Goal: Task Accomplishment & Management: Manage account settings

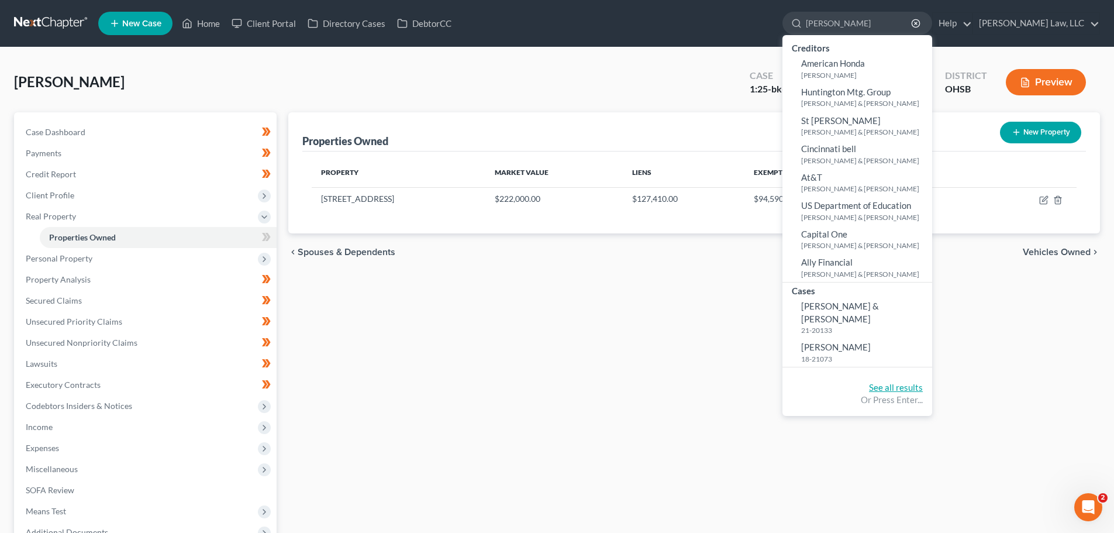
type input "[PERSON_NAME]"
click at [882, 382] on link "See all results" at bounding box center [896, 387] width 54 height 11
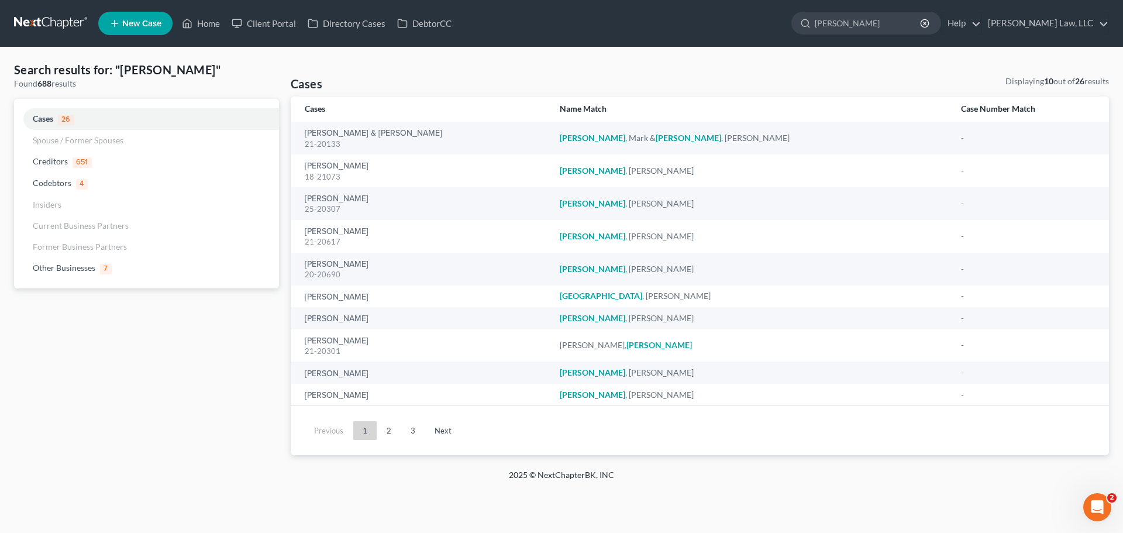
click at [370, 120] on th "Cases" at bounding box center [421, 108] width 260 height 25
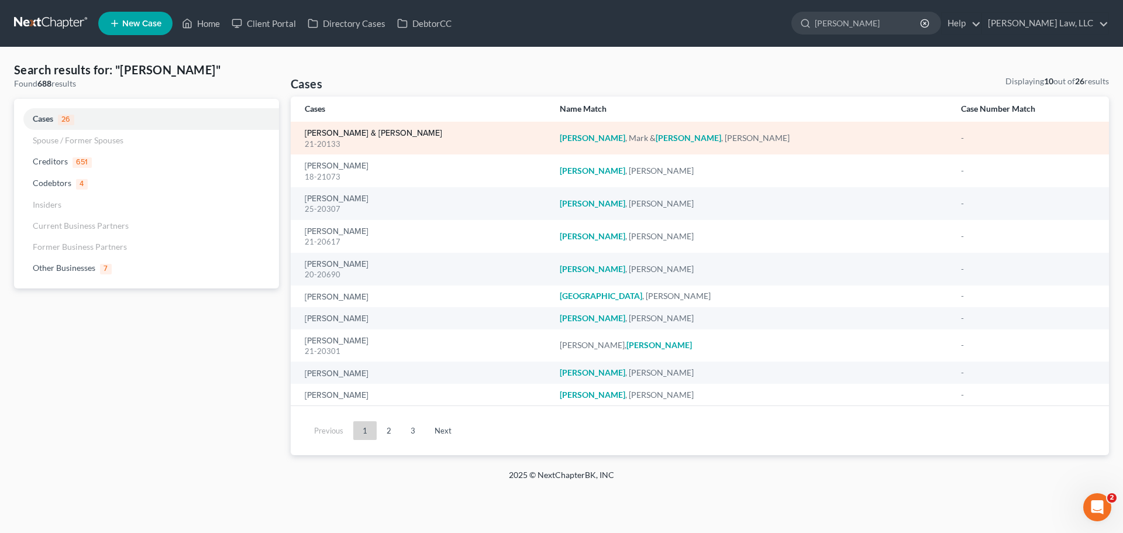
click at [372, 133] on link "[PERSON_NAME] & [PERSON_NAME]" at bounding box center [373, 133] width 137 height 8
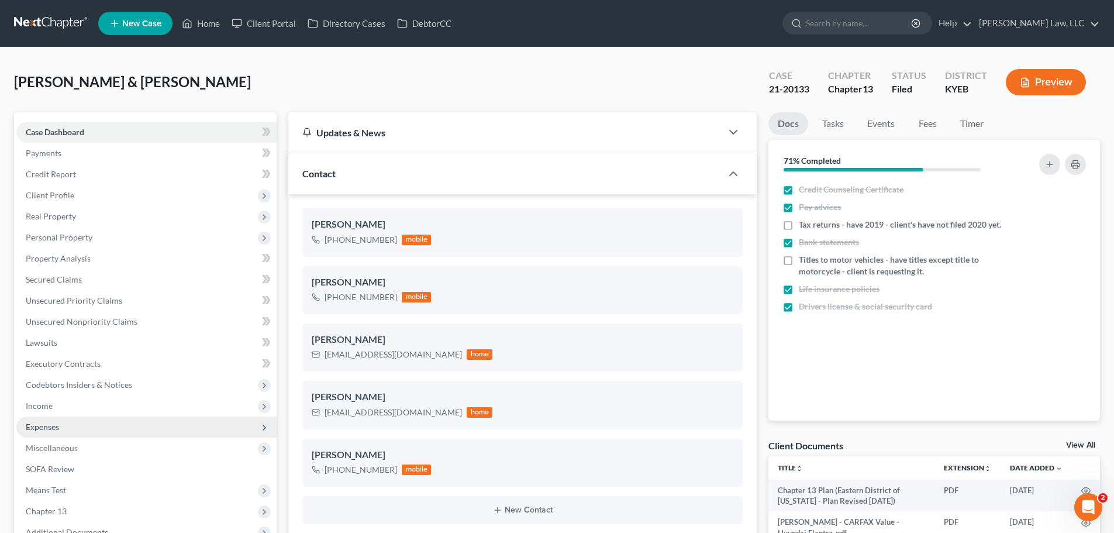
click at [52, 422] on span "Expenses" at bounding box center [42, 427] width 33 height 10
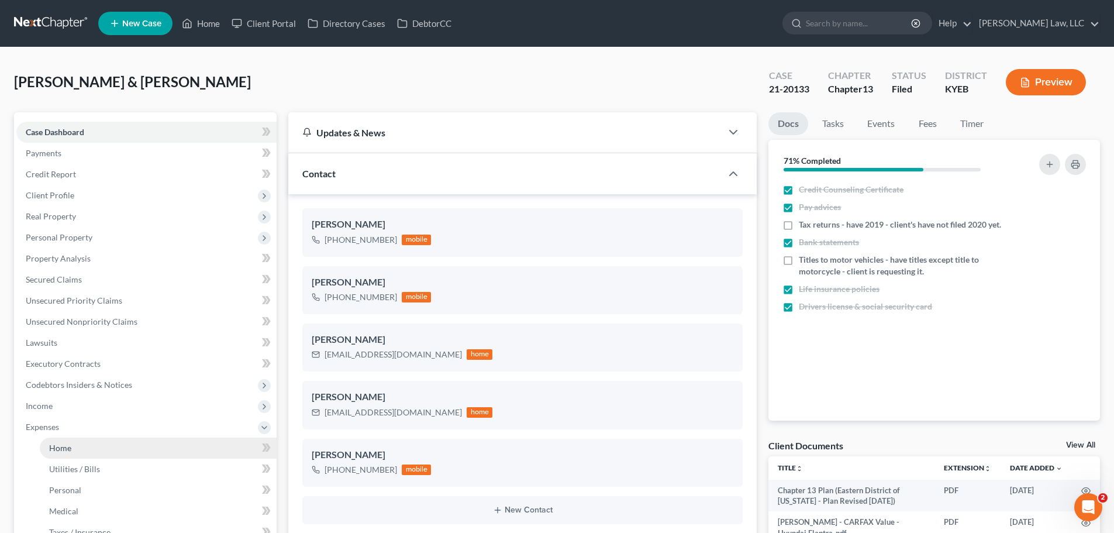
click at [65, 443] on span "Home" at bounding box center [60, 448] width 22 height 10
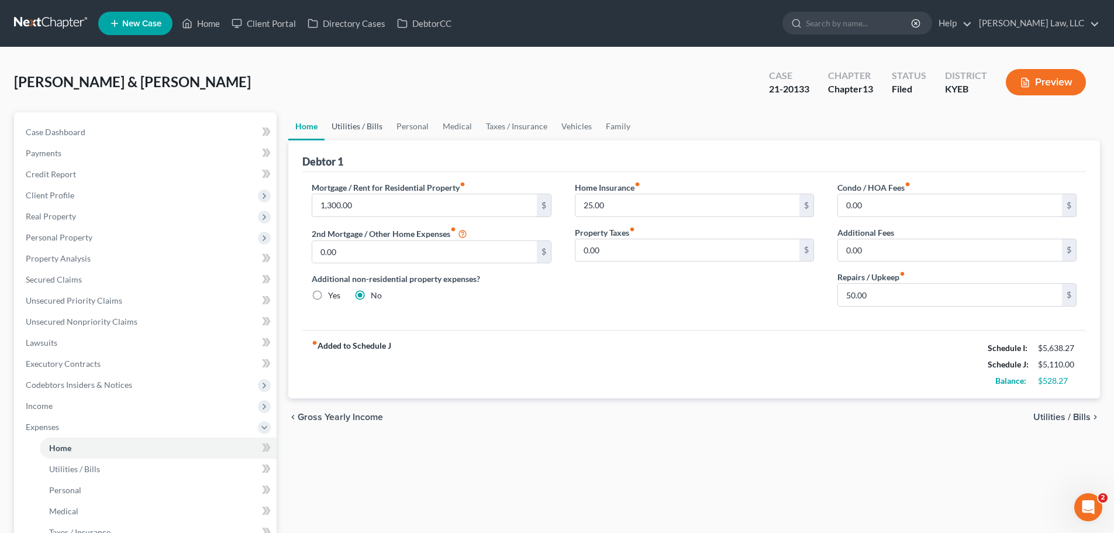
click at [348, 127] on link "Utilities / Bills" at bounding box center [357, 126] width 65 height 28
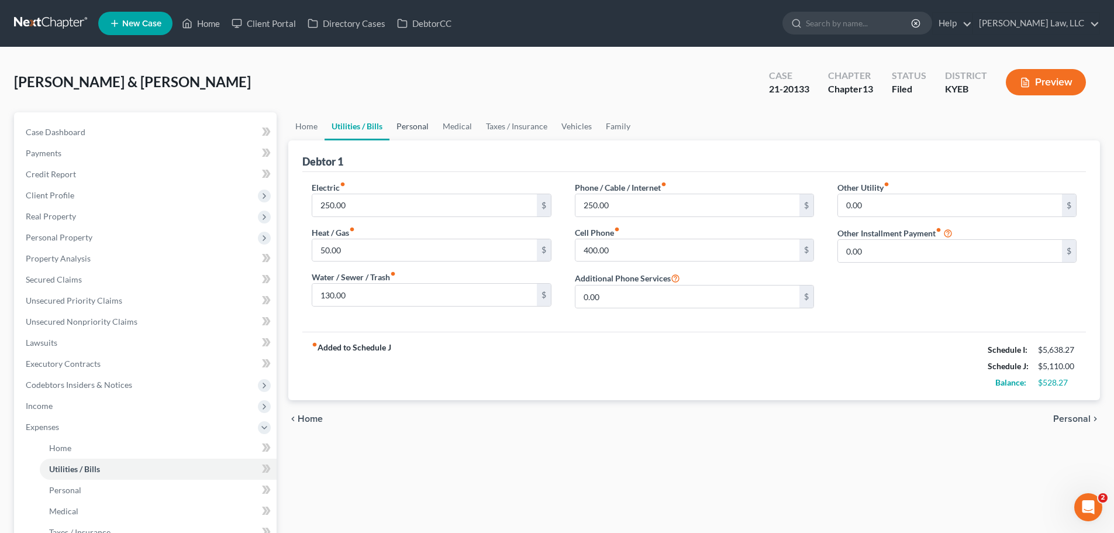
click at [413, 128] on link "Personal" at bounding box center [412, 126] width 46 height 28
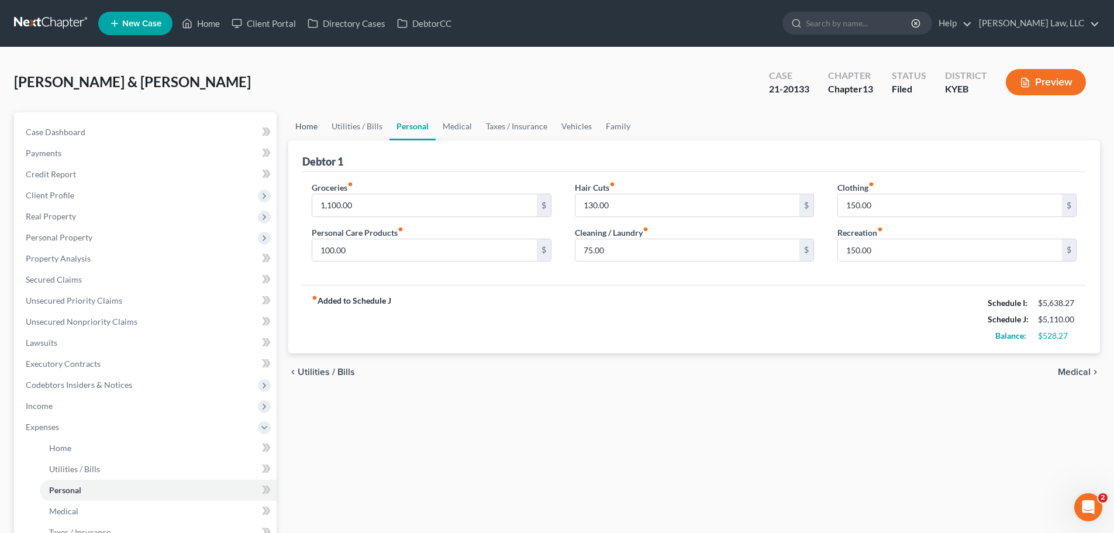
click at [300, 127] on link "Home" at bounding box center [306, 126] width 36 height 28
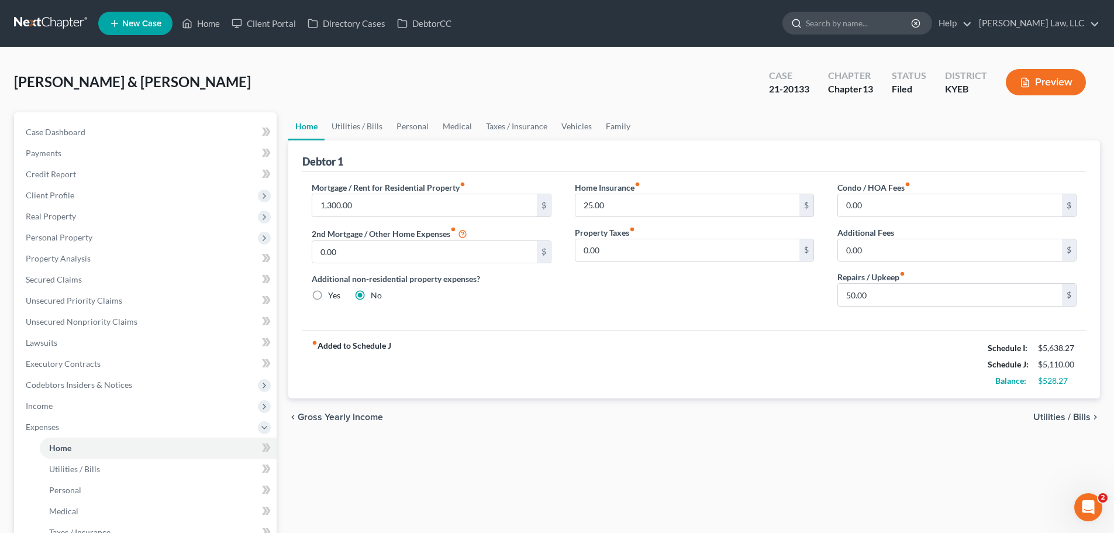
click at [809, 20] on input "search" at bounding box center [859, 23] width 107 height 22
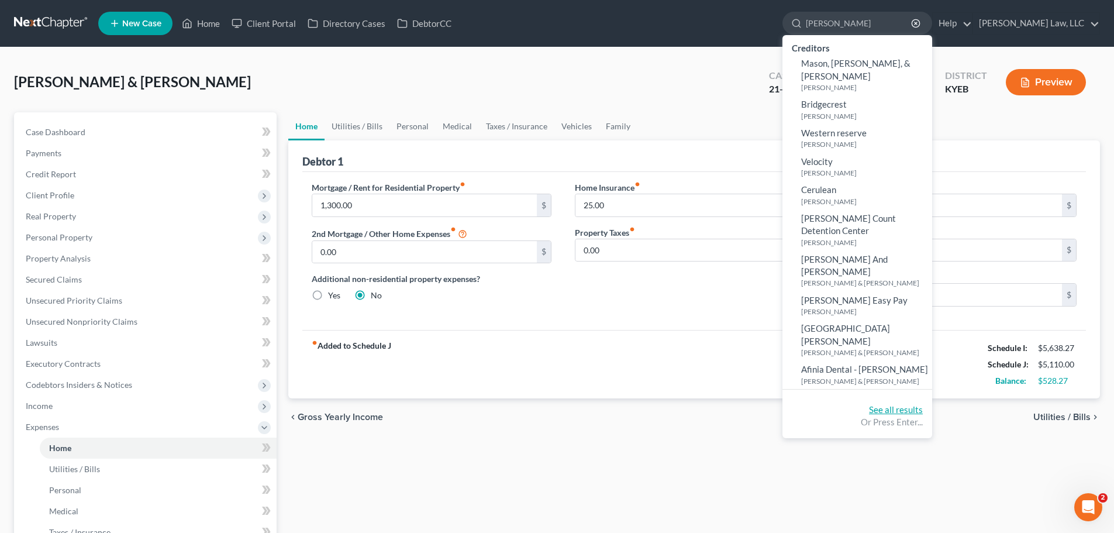
type input "[PERSON_NAME]"
click at [900, 404] on link "See all results" at bounding box center [896, 409] width 54 height 11
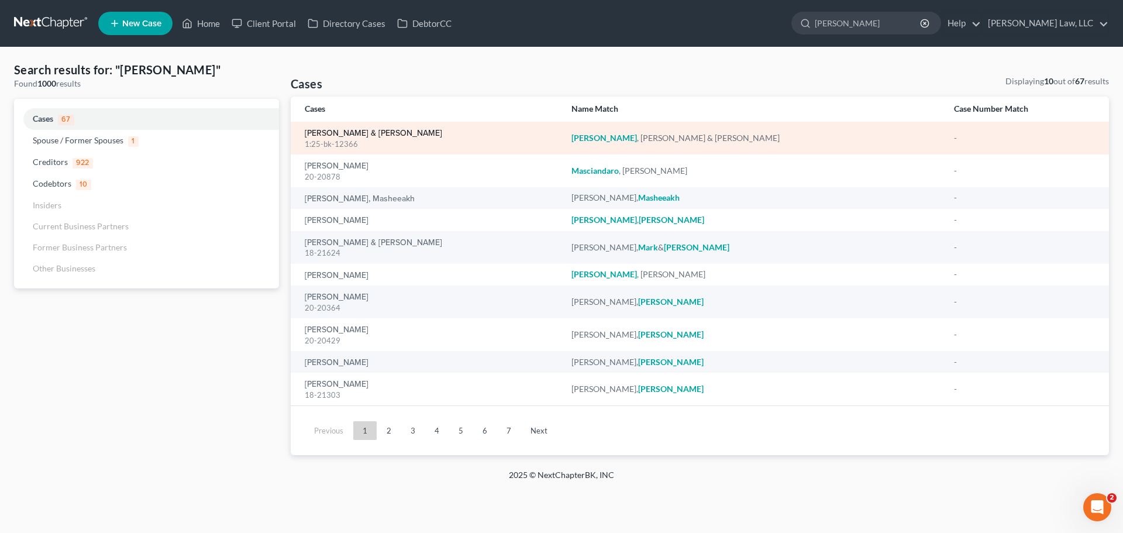
click at [344, 133] on link "[PERSON_NAME] & [PERSON_NAME]" at bounding box center [373, 133] width 137 height 8
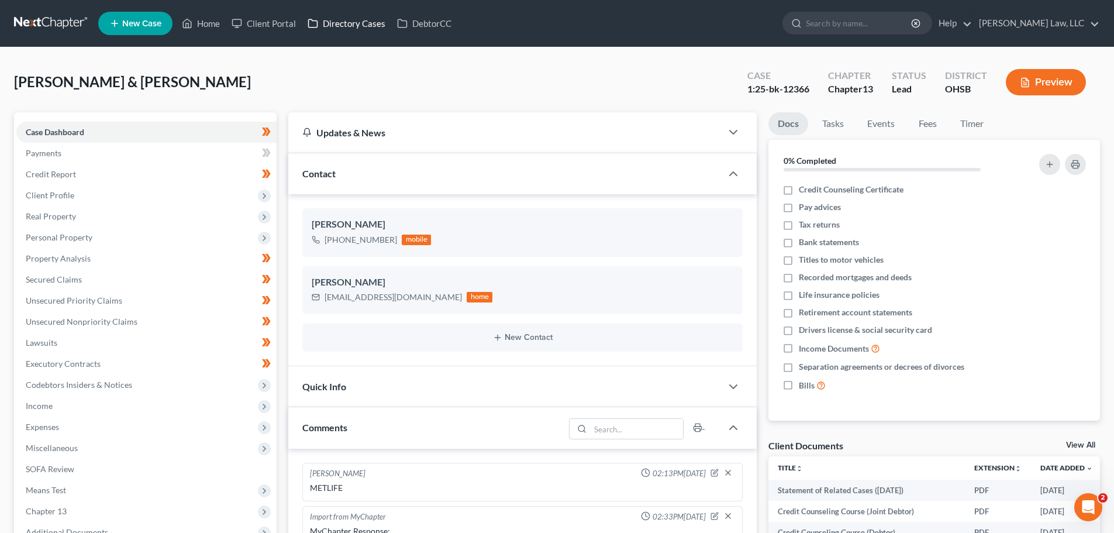
scroll to position [251, 0]
click at [77, 14] on link at bounding box center [51, 23] width 75 height 21
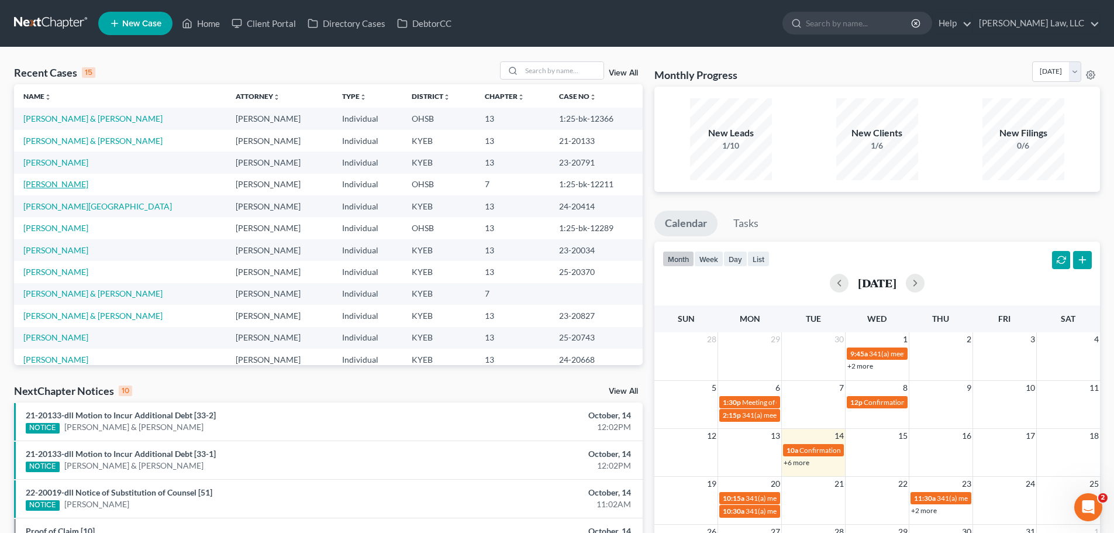
click at [85, 183] on link "[PERSON_NAME]" at bounding box center [55, 184] width 65 height 10
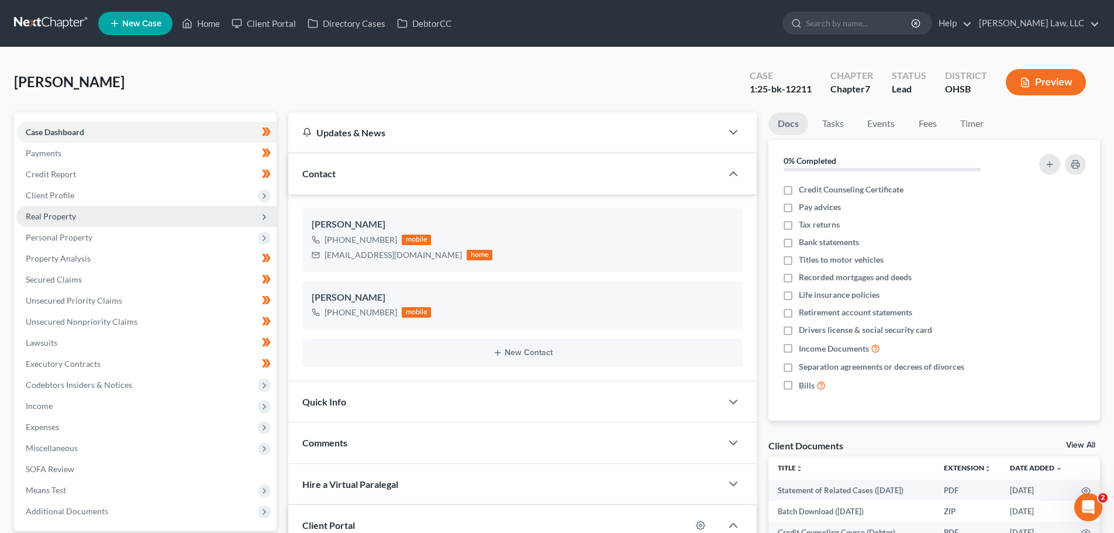
click at [44, 213] on span "Real Property" at bounding box center [51, 216] width 50 height 10
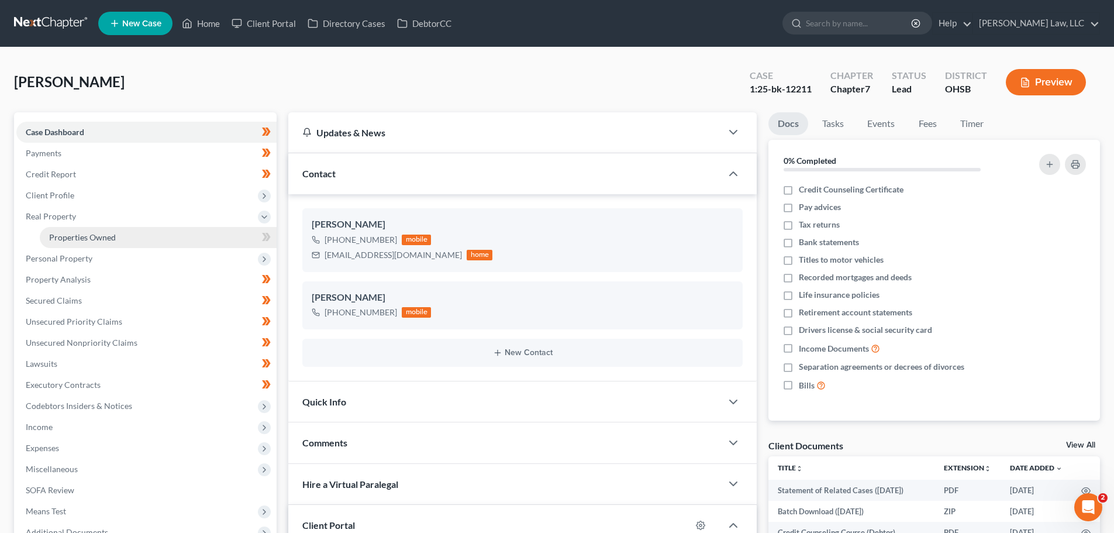
click at [60, 232] on span "Properties Owned" at bounding box center [82, 237] width 67 height 10
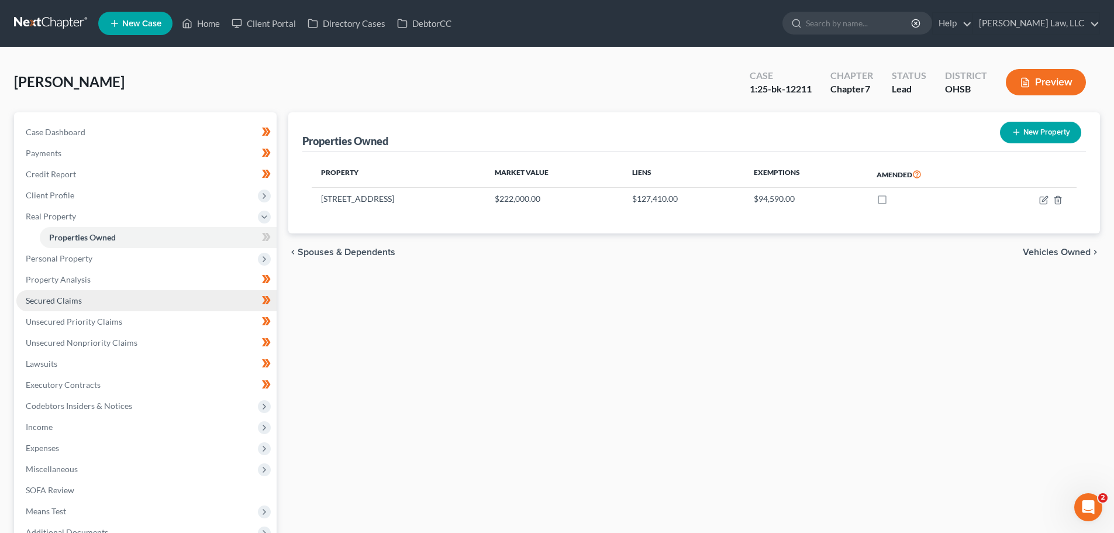
click at [90, 296] on link "Secured Claims" at bounding box center [146, 300] width 260 height 21
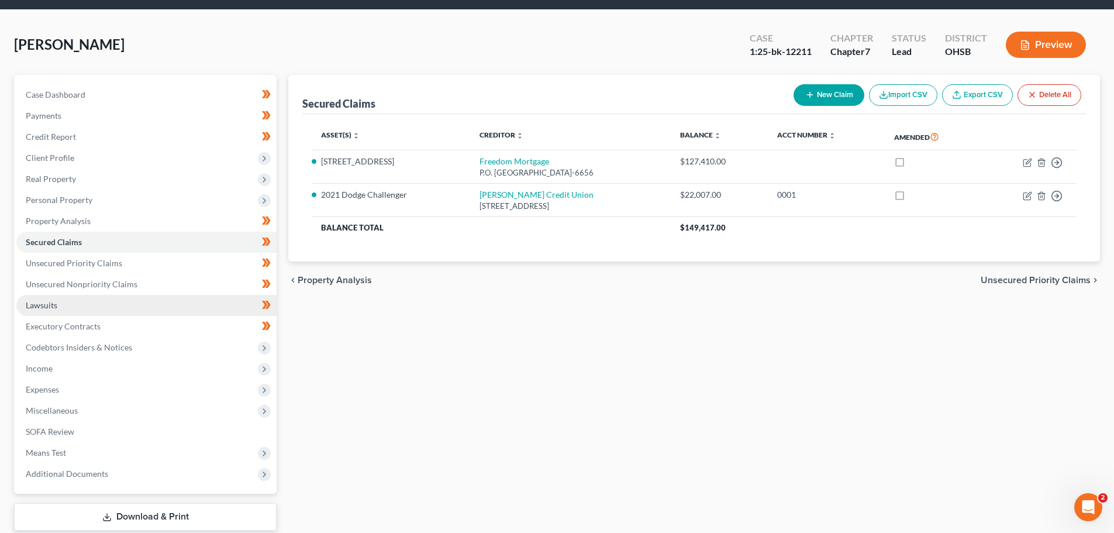
scroll to position [58, 0]
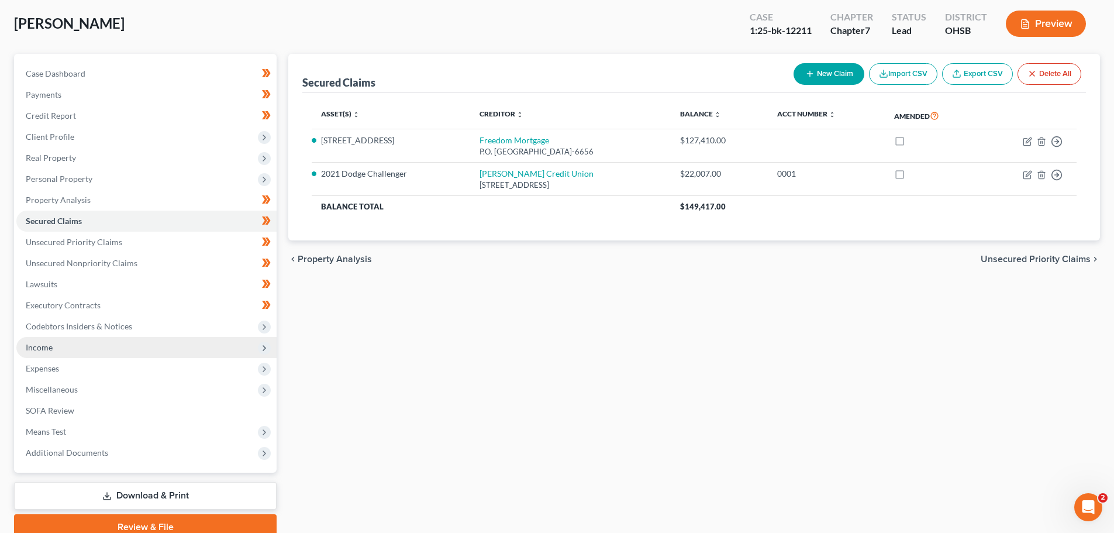
click at [53, 346] on span "Income" at bounding box center [146, 347] width 260 height 21
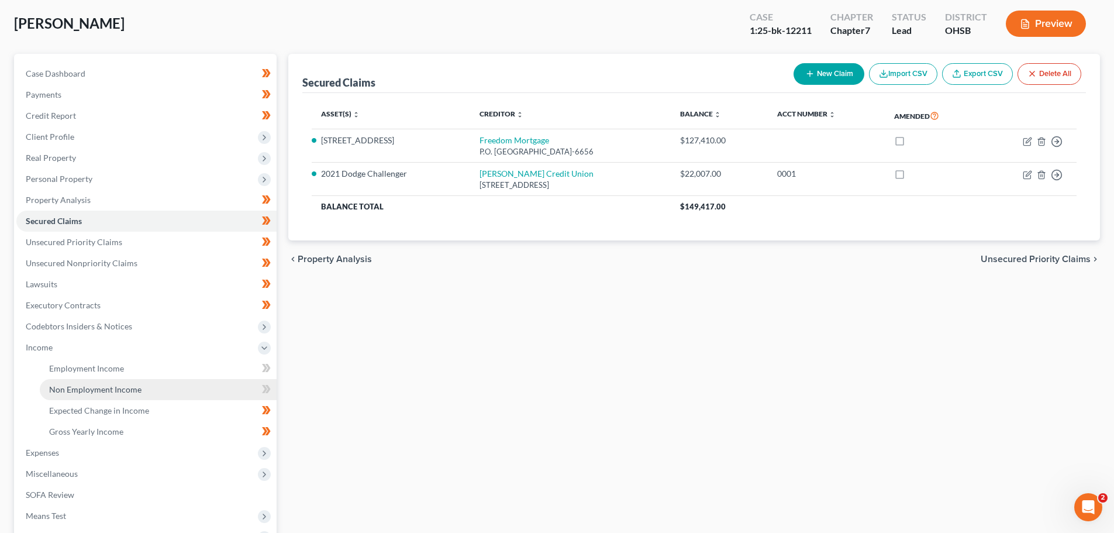
click at [90, 387] on span "Non Employment Income" at bounding box center [95, 389] width 92 height 10
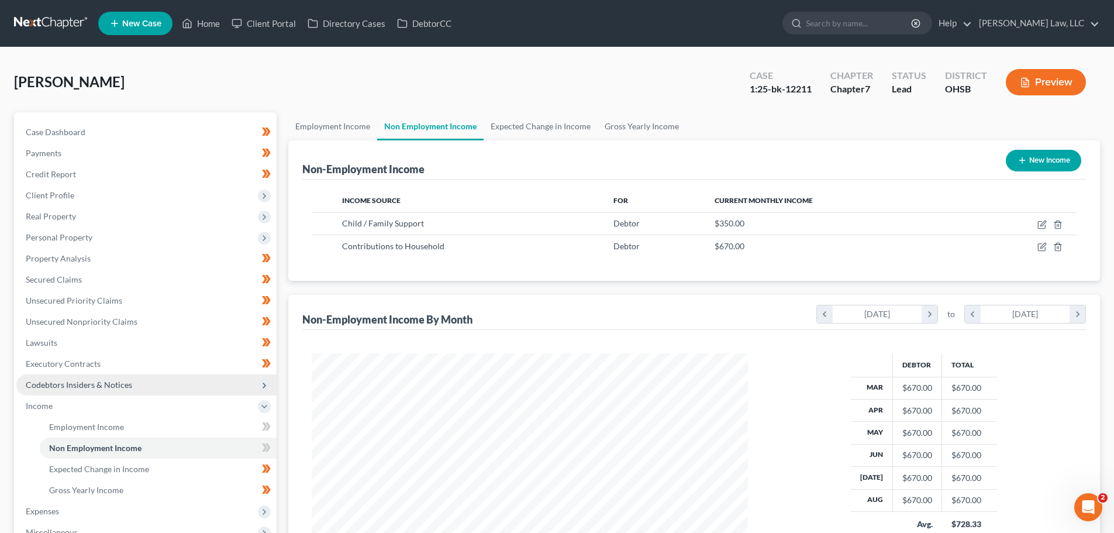
scroll to position [218, 460]
click at [327, 125] on link "Employment Income" at bounding box center [332, 126] width 89 height 28
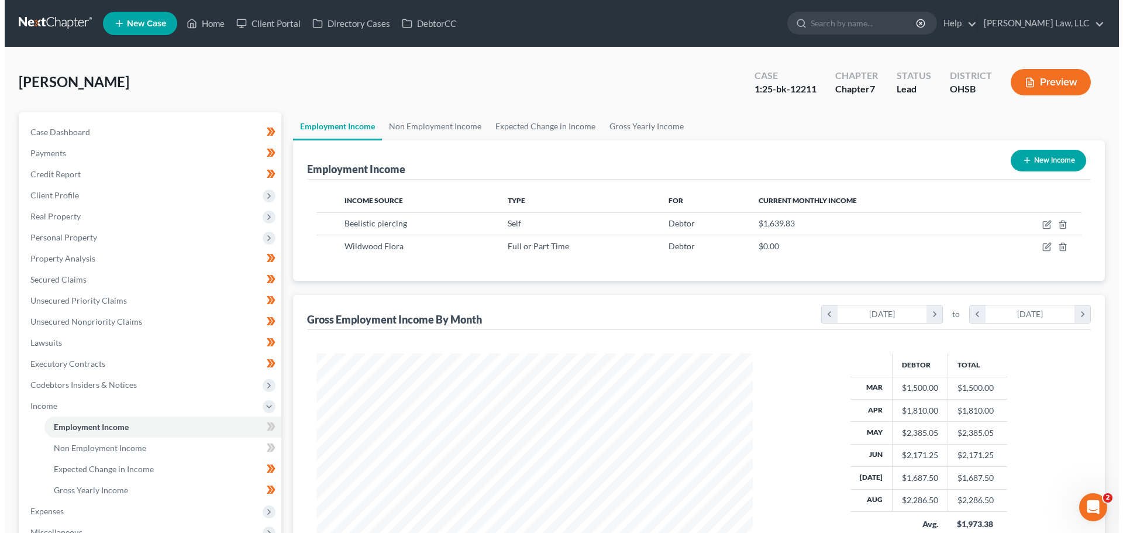
scroll to position [218, 460]
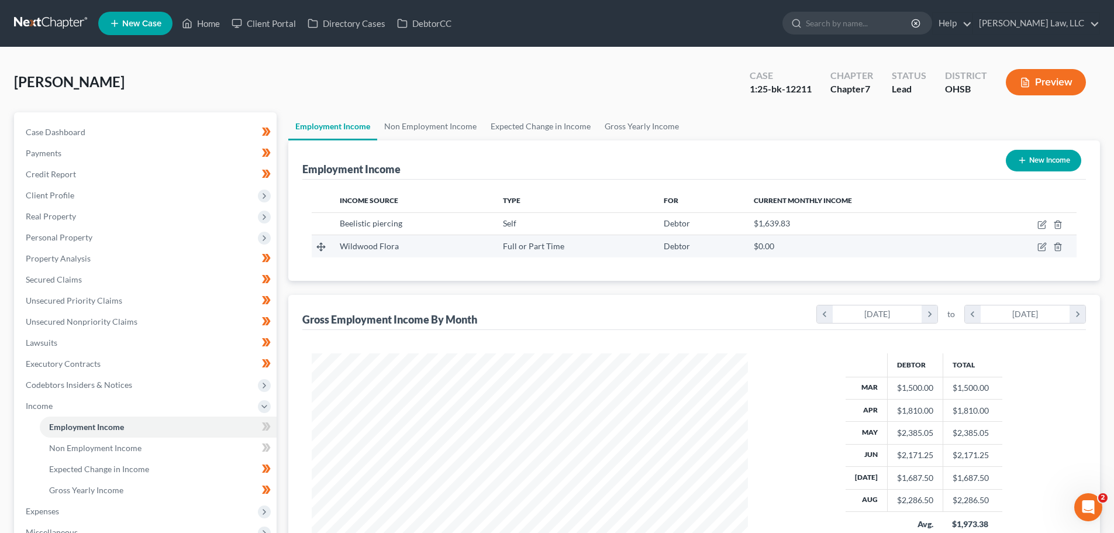
click at [1038, 253] on td at bounding box center [1028, 246] width 98 height 22
click at [1041, 246] on icon "button" at bounding box center [1042, 245] width 5 height 5
select select "0"
select select "36"
select select "2"
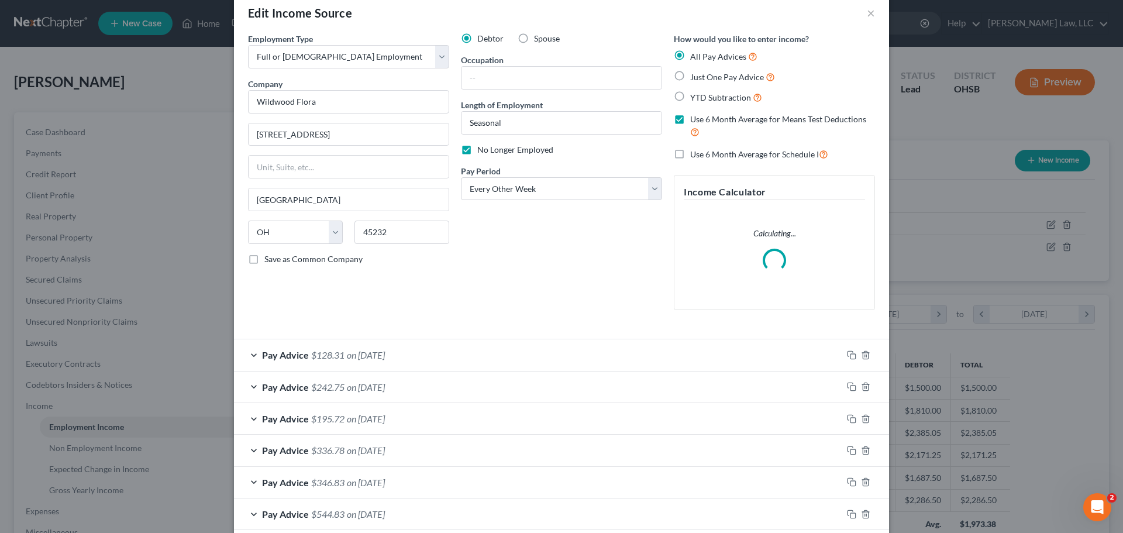
scroll to position [58, 0]
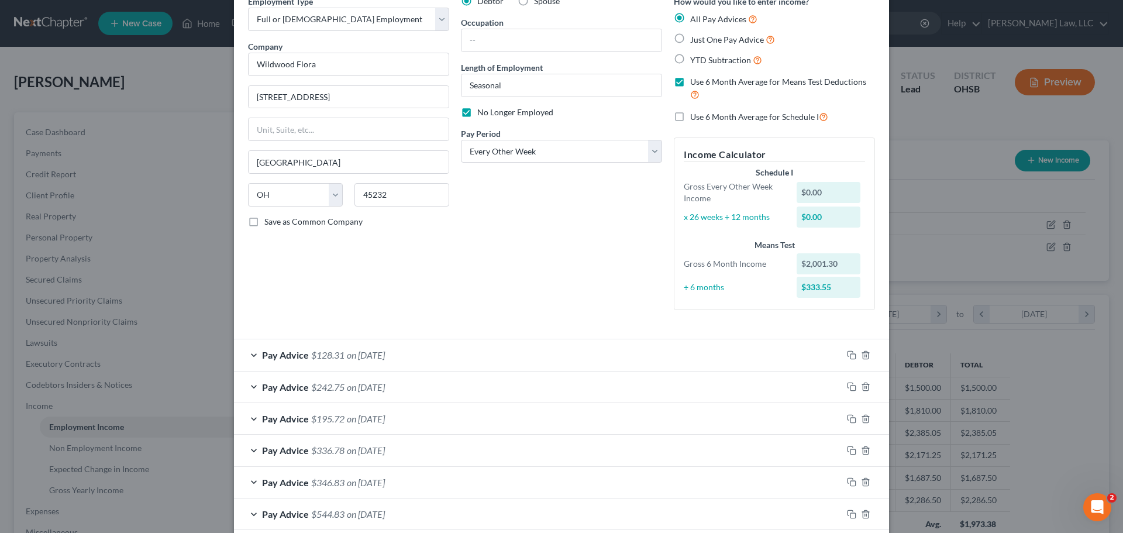
click at [371, 350] on span "on 08/01/2025" at bounding box center [366, 354] width 38 height 11
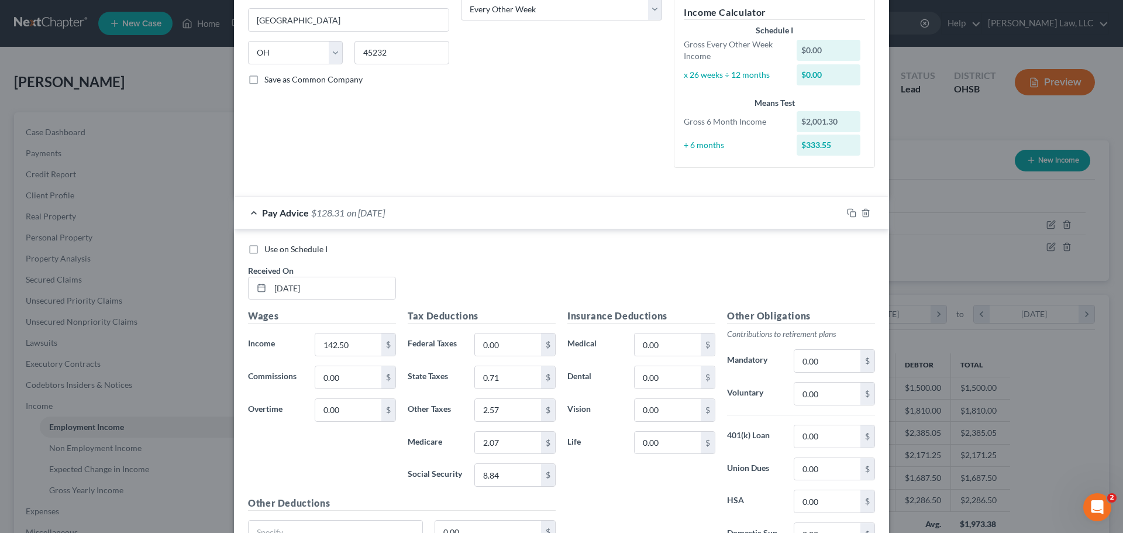
scroll to position [234, 0]
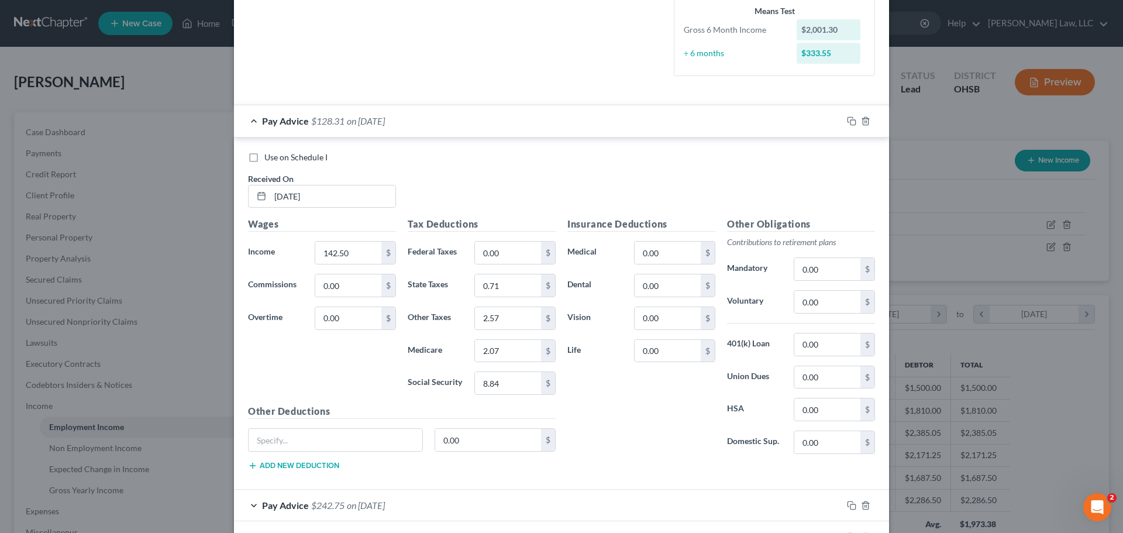
click at [331, 122] on span "$128.31" at bounding box center [327, 120] width 33 height 11
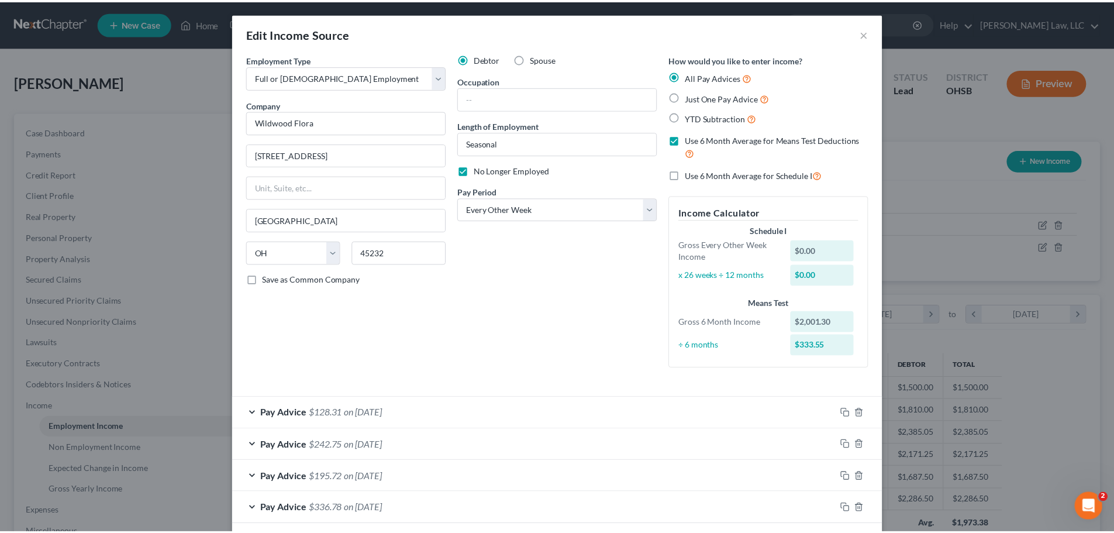
scroll to position [0, 0]
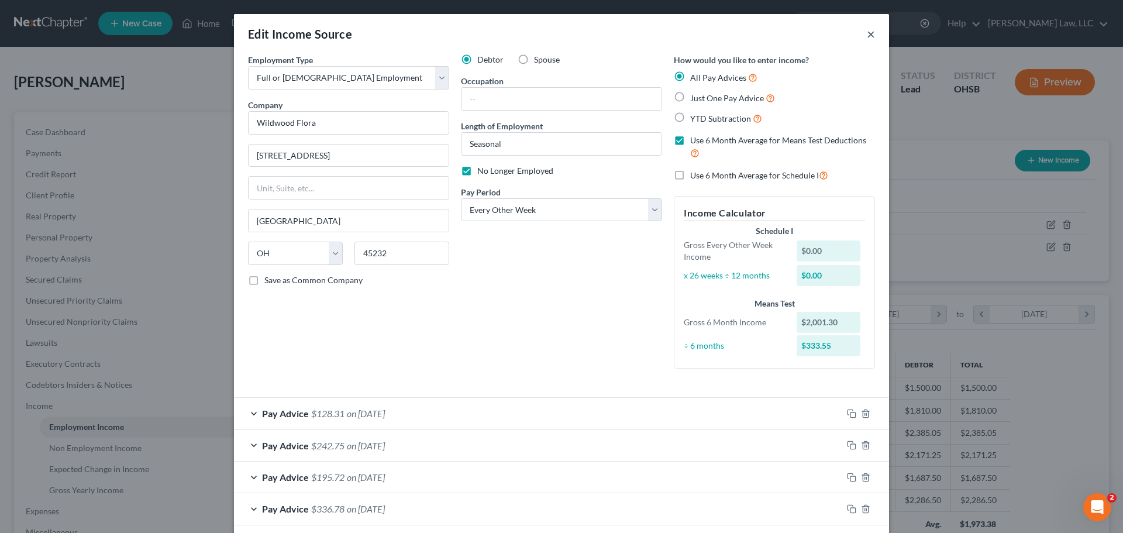
click at [869, 34] on button "×" at bounding box center [871, 34] width 8 height 14
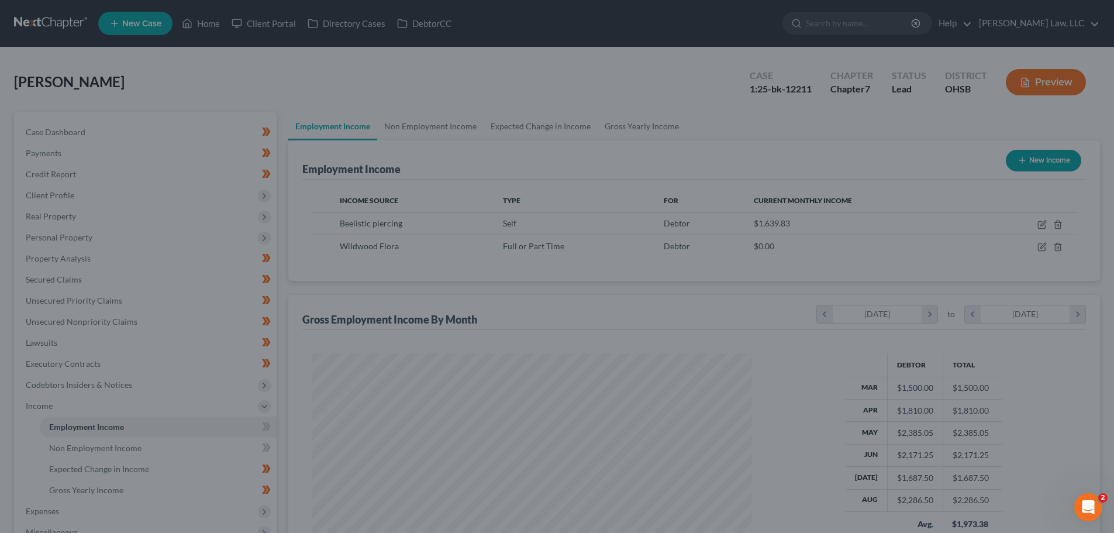
scroll to position [584503, 584261]
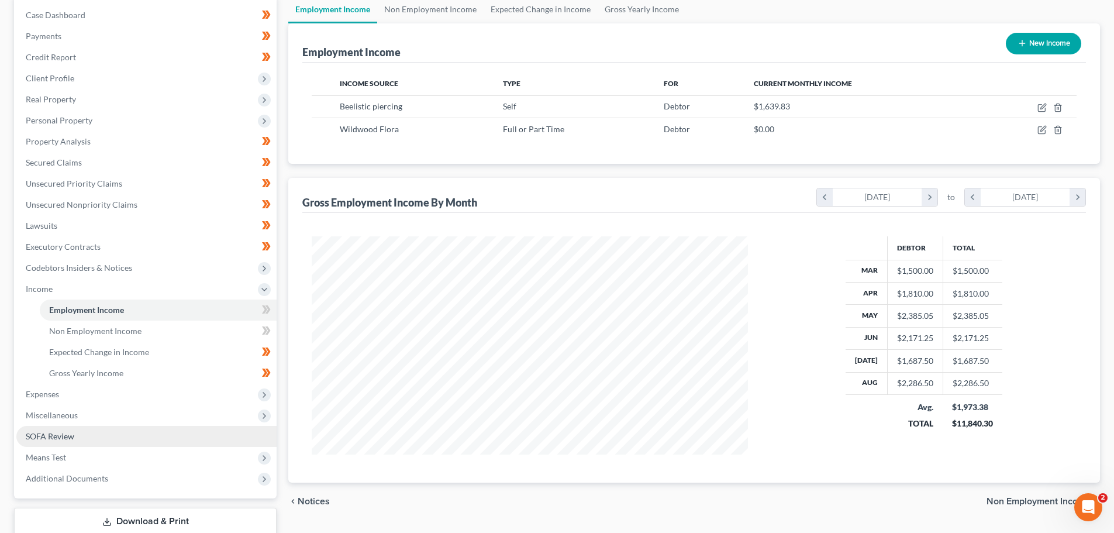
click at [55, 429] on link "SOFA Review" at bounding box center [146, 436] width 260 height 21
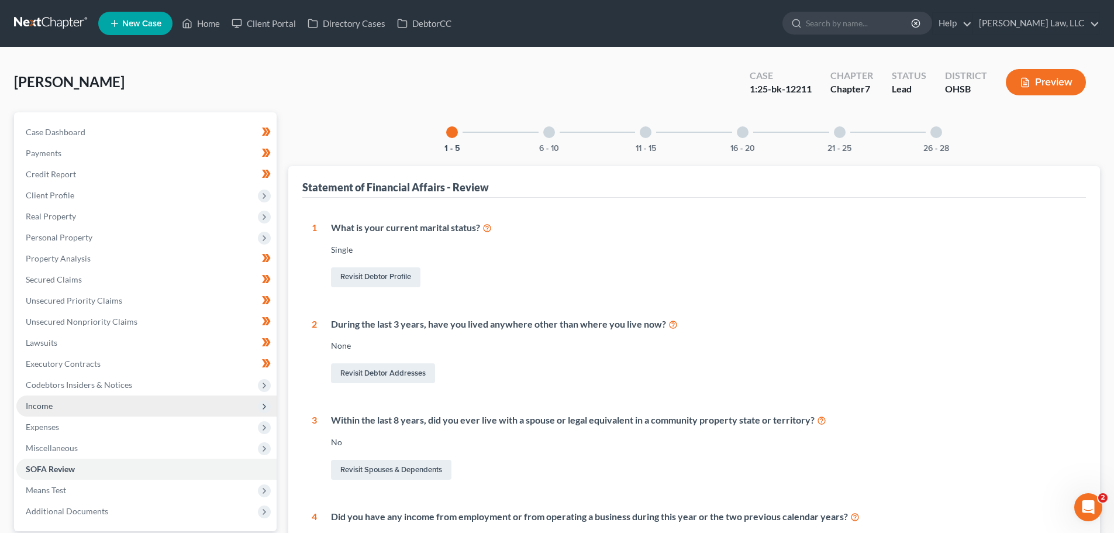
click at [58, 406] on span "Income" at bounding box center [146, 405] width 260 height 21
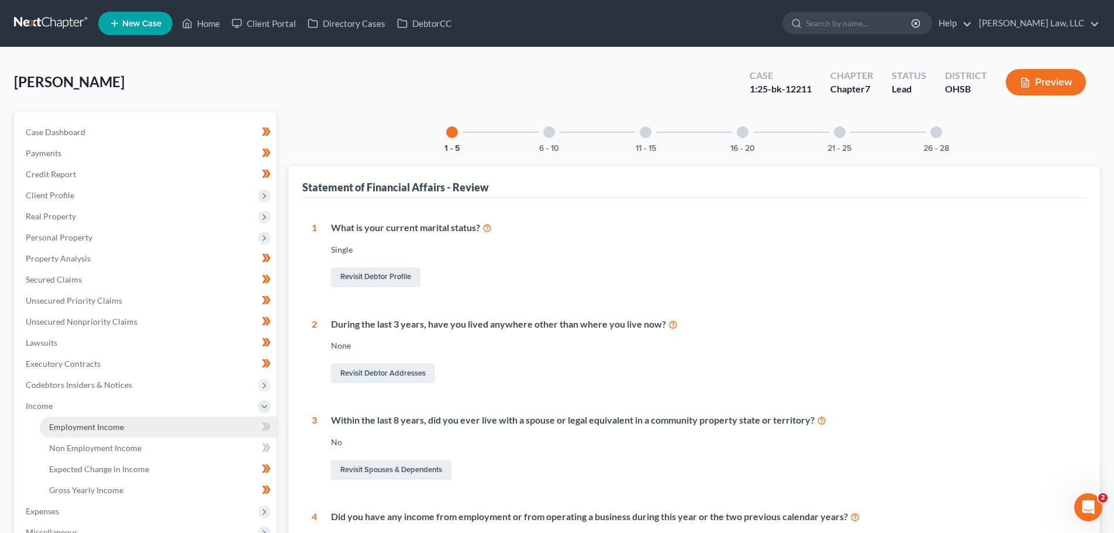
click at [73, 428] on span "Employment Income" at bounding box center [86, 427] width 75 height 10
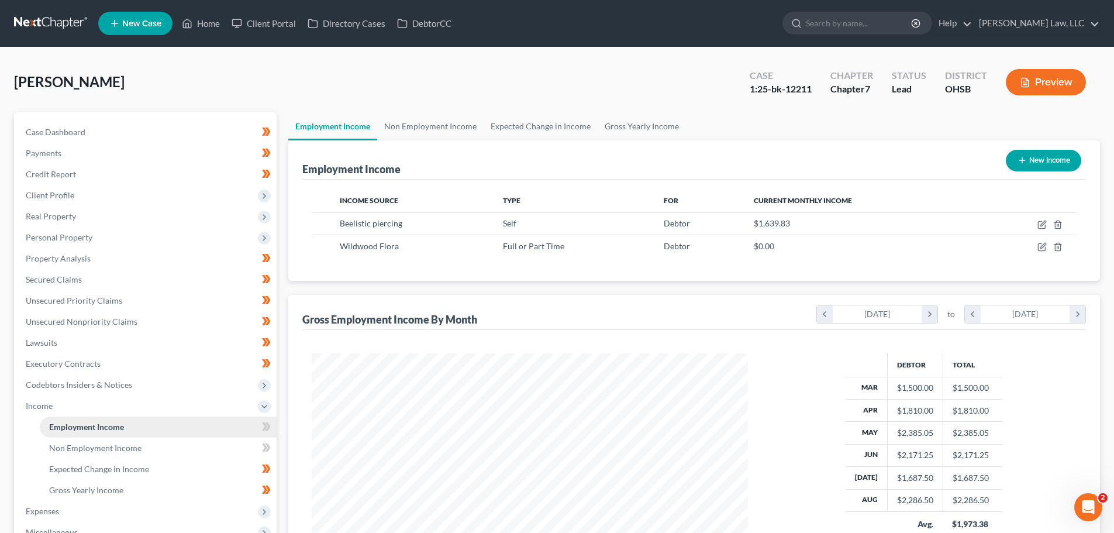
scroll to position [218, 460]
click at [428, 126] on link "Non Employment Income" at bounding box center [430, 126] width 106 height 28
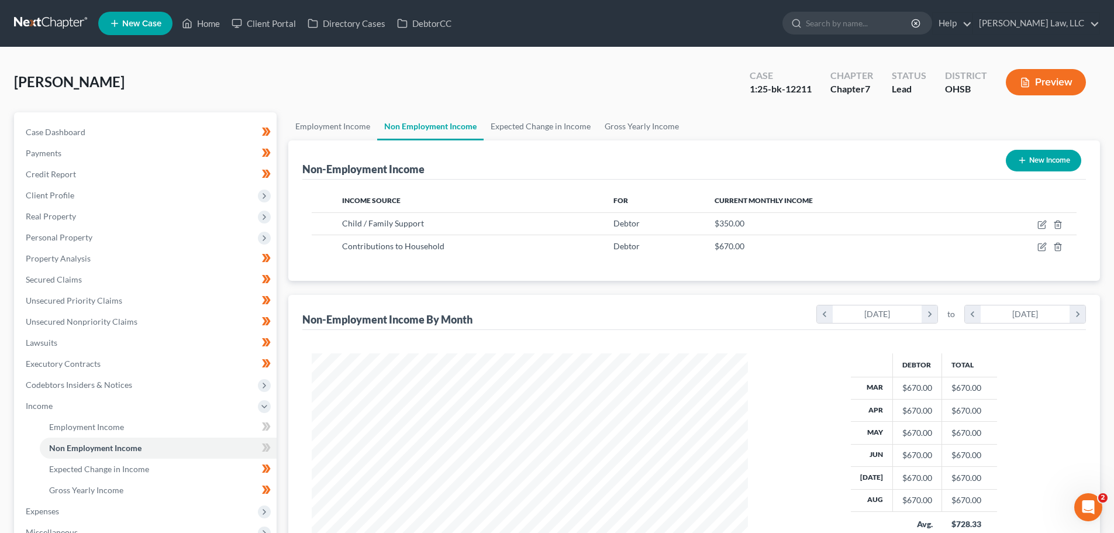
scroll to position [218, 460]
